Goal: Book appointment/travel/reservation

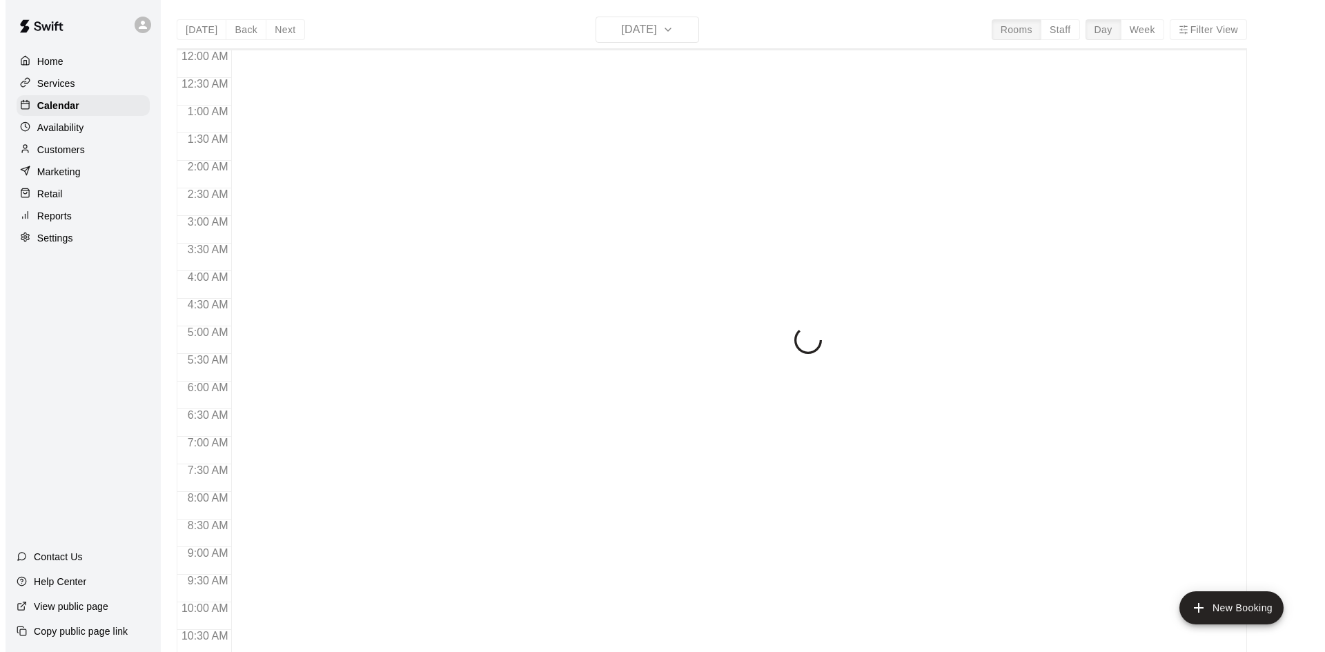
scroll to position [708, 0]
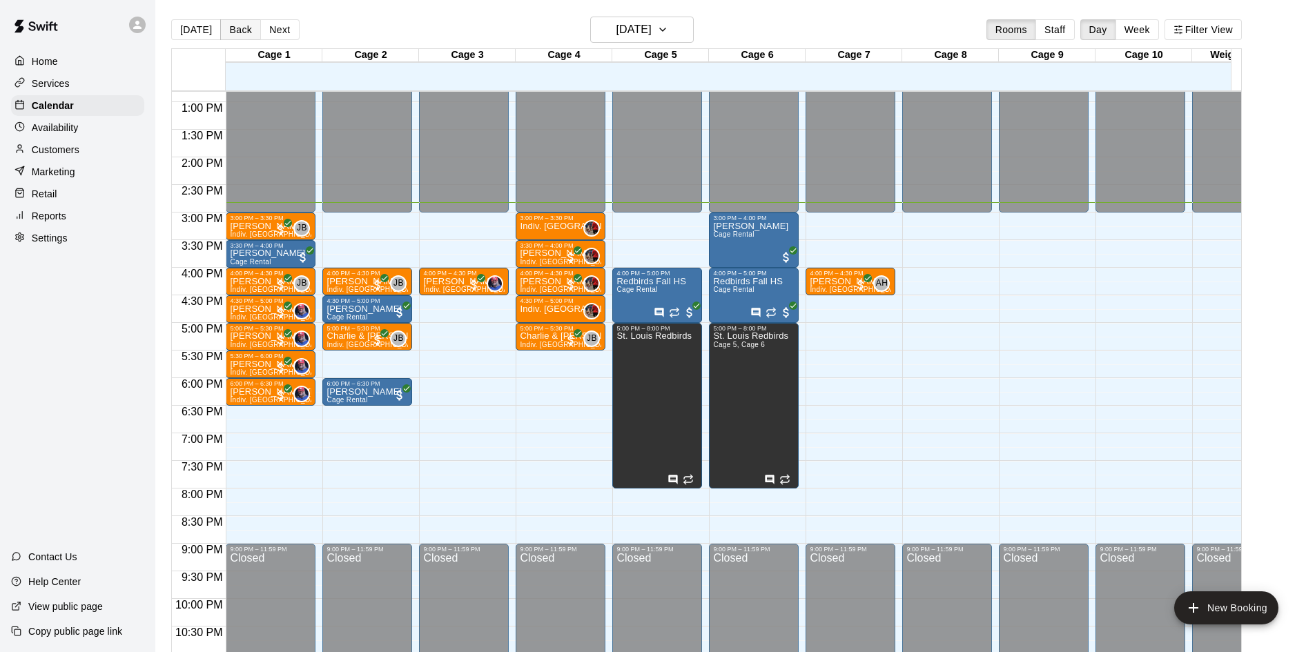
click at [220, 26] on button "Back" at bounding box center [240, 29] width 41 height 21
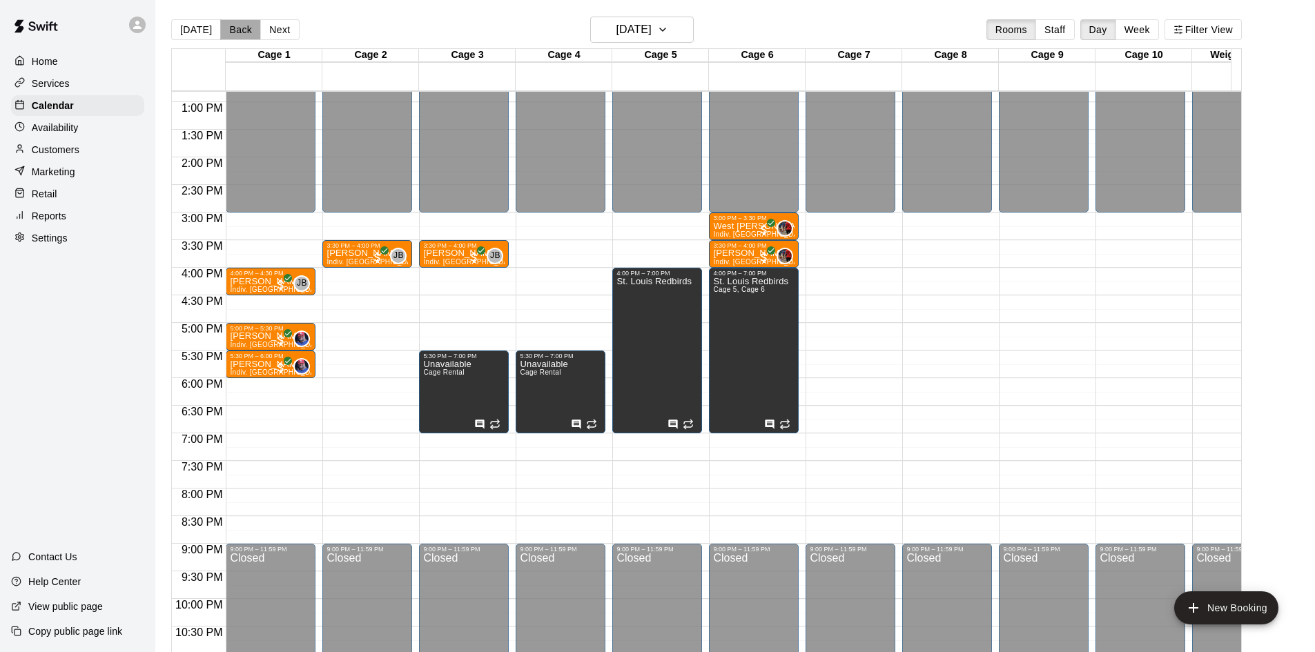
click at [247, 30] on button "Back" at bounding box center [240, 29] width 41 height 21
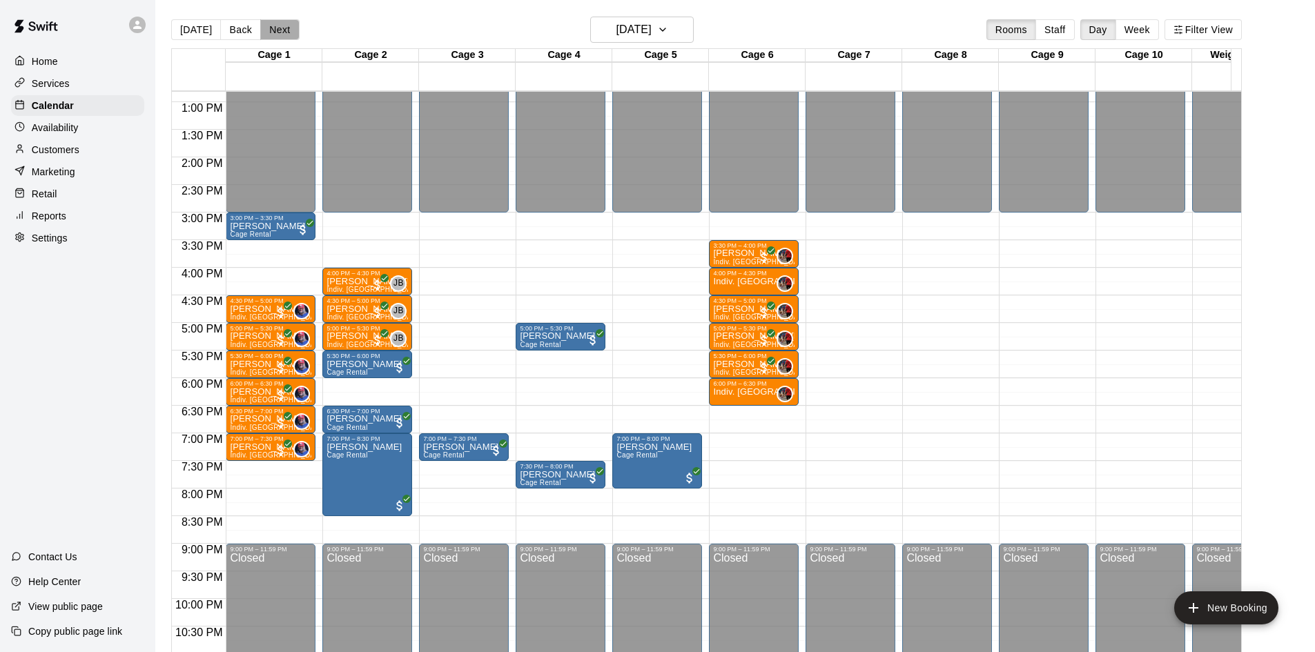
click at [278, 28] on button "Next" at bounding box center [279, 29] width 39 height 21
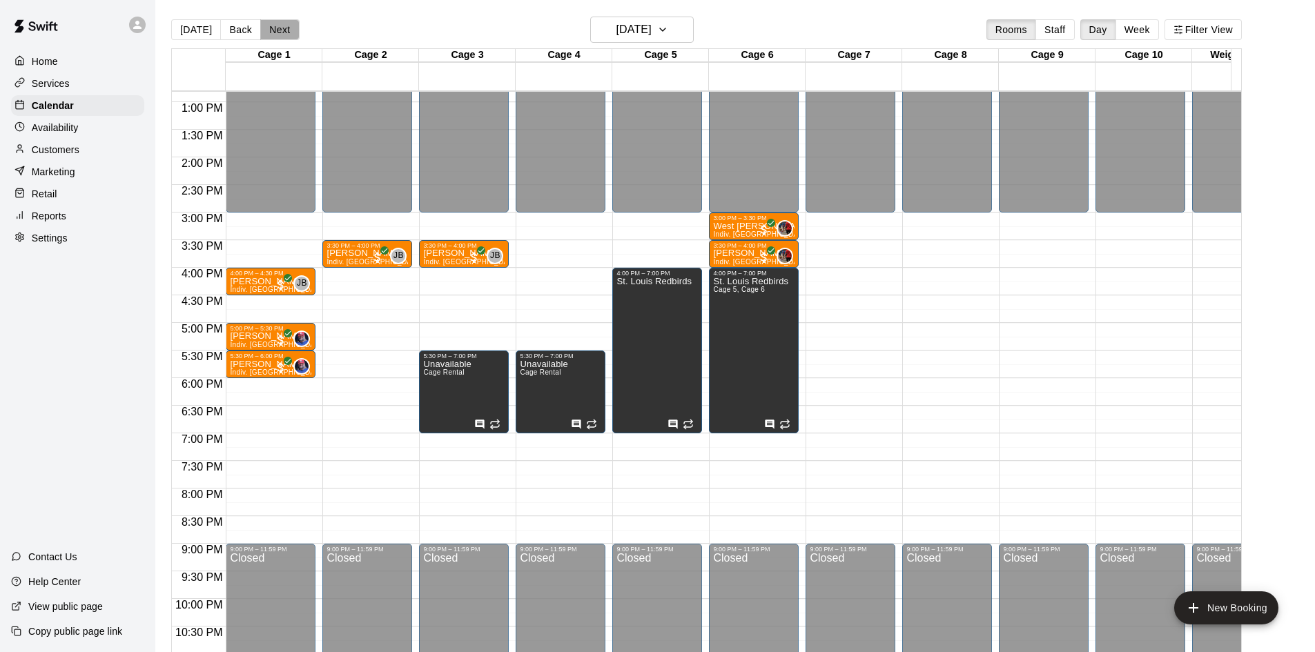
click at [278, 28] on button "Next" at bounding box center [279, 29] width 39 height 21
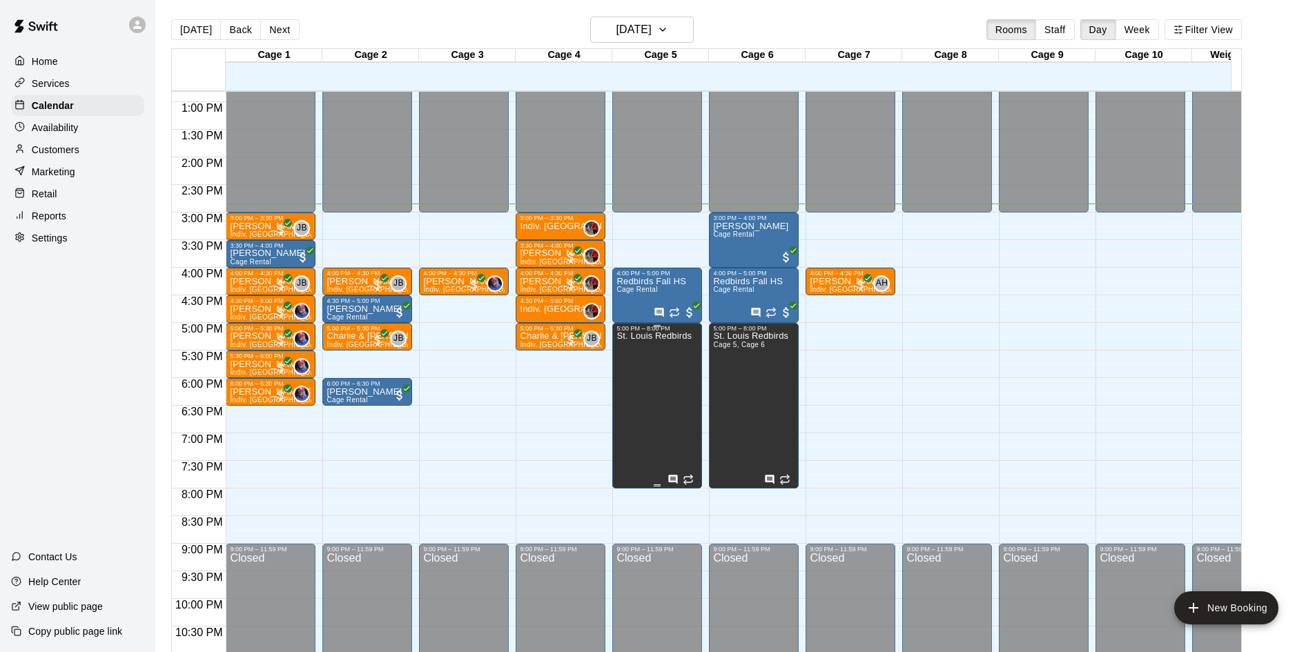
click at [679, 405] on div "St. Louis Redbirds" at bounding box center [653, 658] width 75 height 652
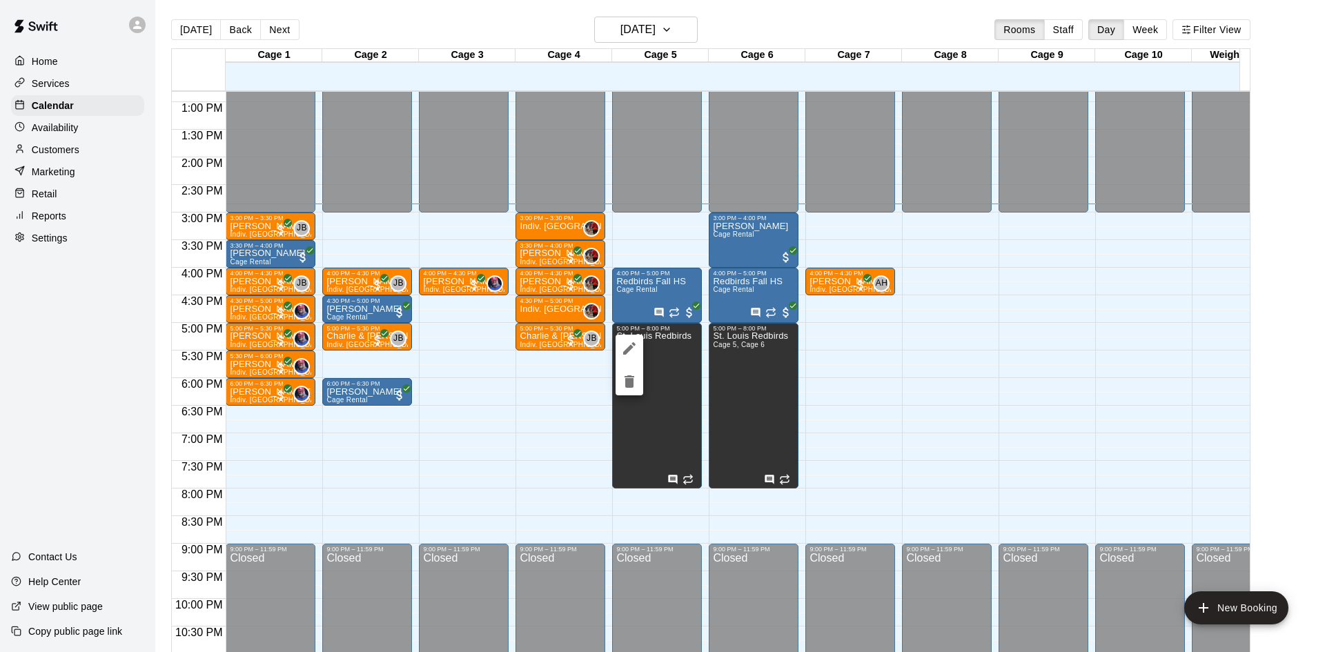
click at [632, 351] on icon "edit" at bounding box center [629, 348] width 17 height 17
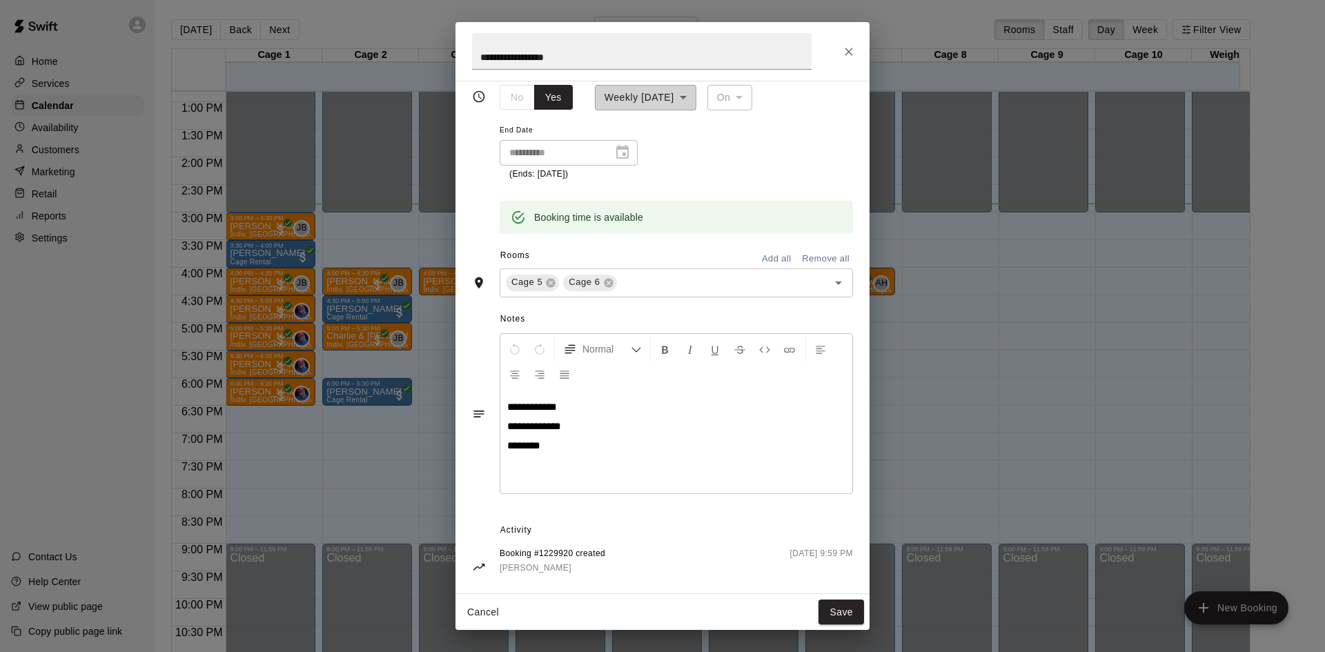
scroll to position [186, 0]
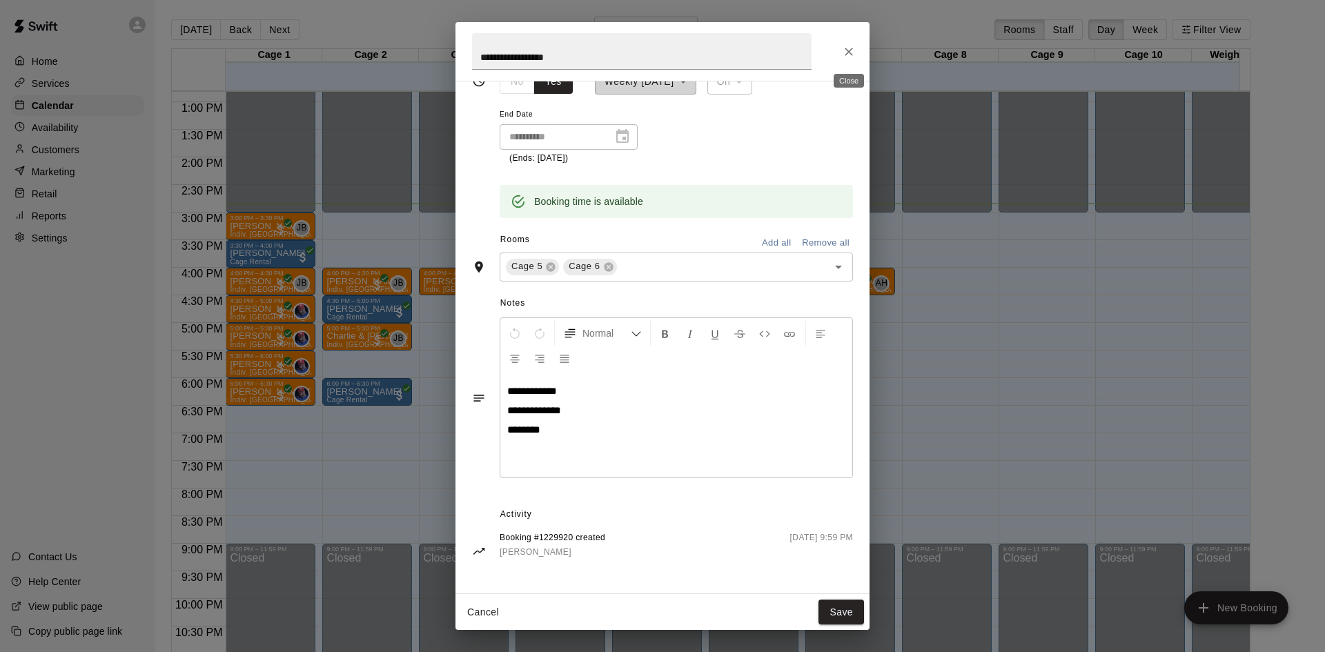
click at [856, 47] on button "Close" at bounding box center [849, 51] width 25 height 25
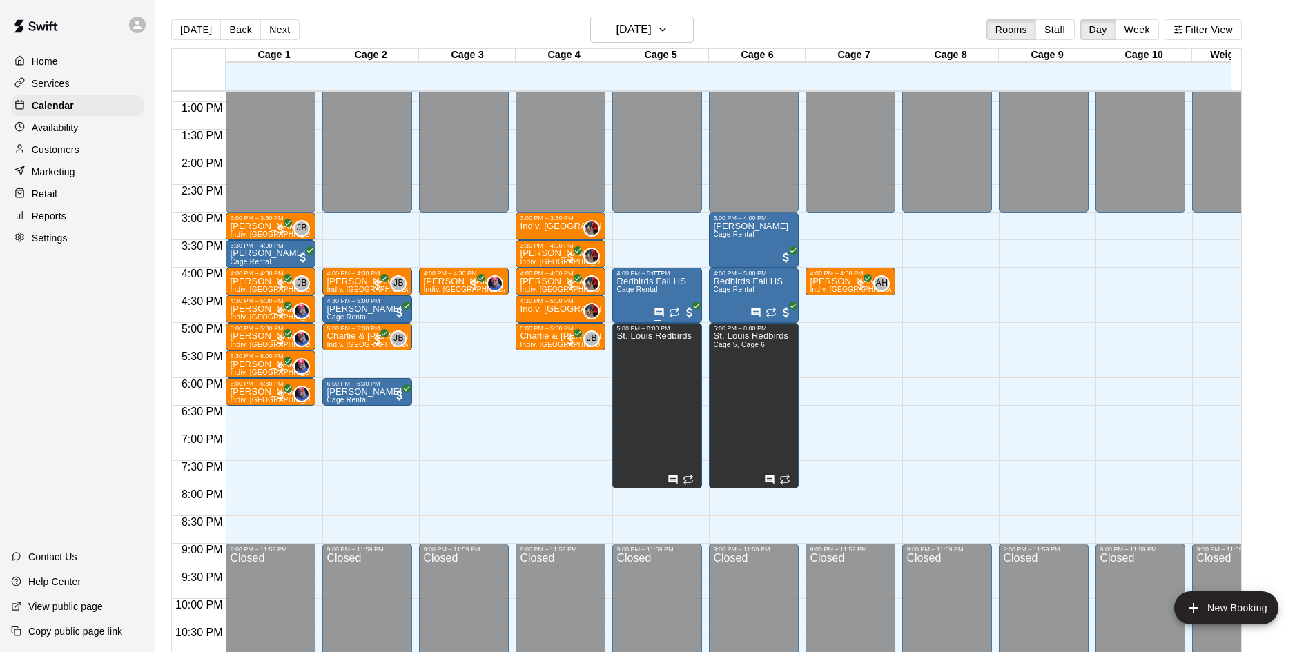
click at [656, 289] on span "Cage Rental" at bounding box center [636, 290] width 41 height 8
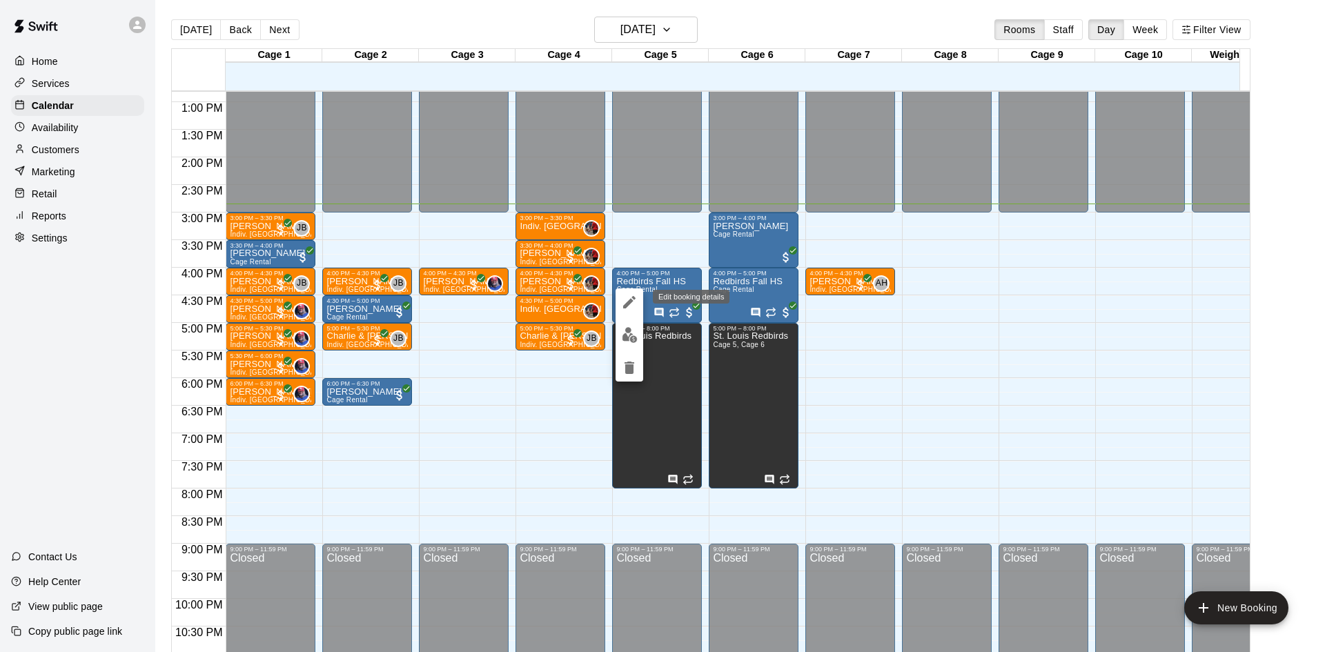
click at [628, 304] on icon "edit" at bounding box center [629, 302] width 12 height 12
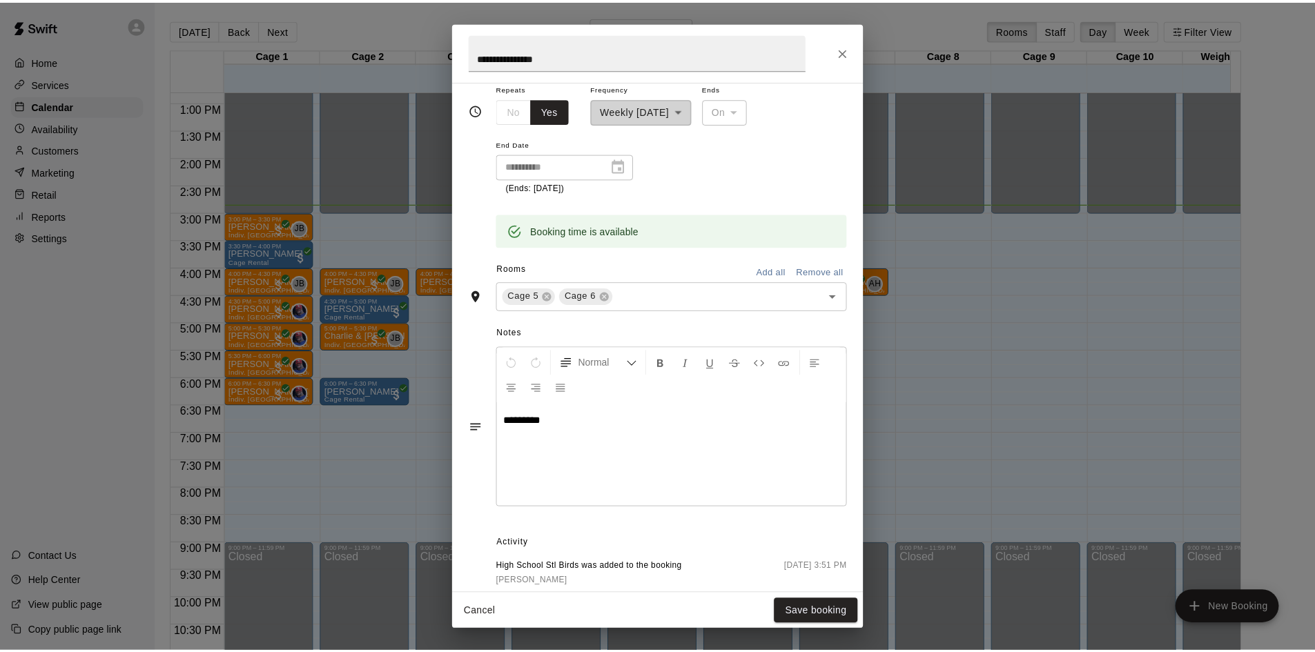
scroll to position [266, 0]
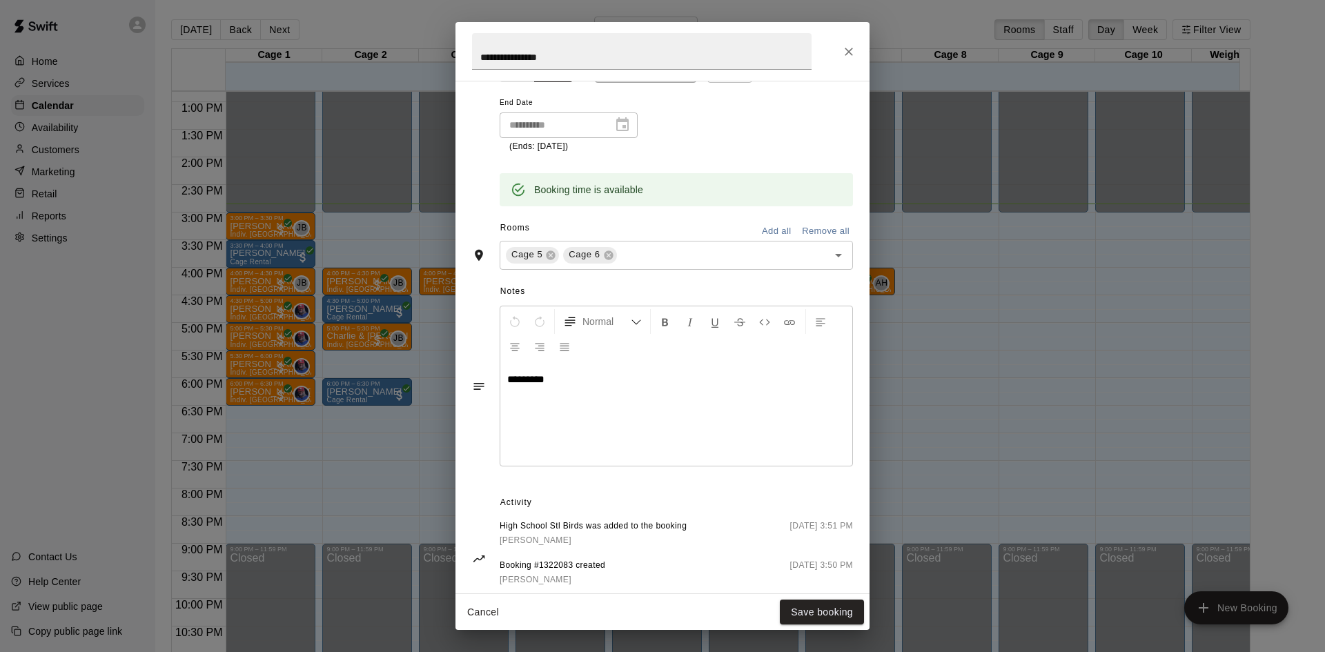
click at [858, 40] on div "**********" at bounding box center [663, 51] width 414 height 59
click at [844, 54] on icon "Close" at bounding box center [849, 52] width 14 height 14
